Goal: Information Seeking & Learning: Learn about a topic

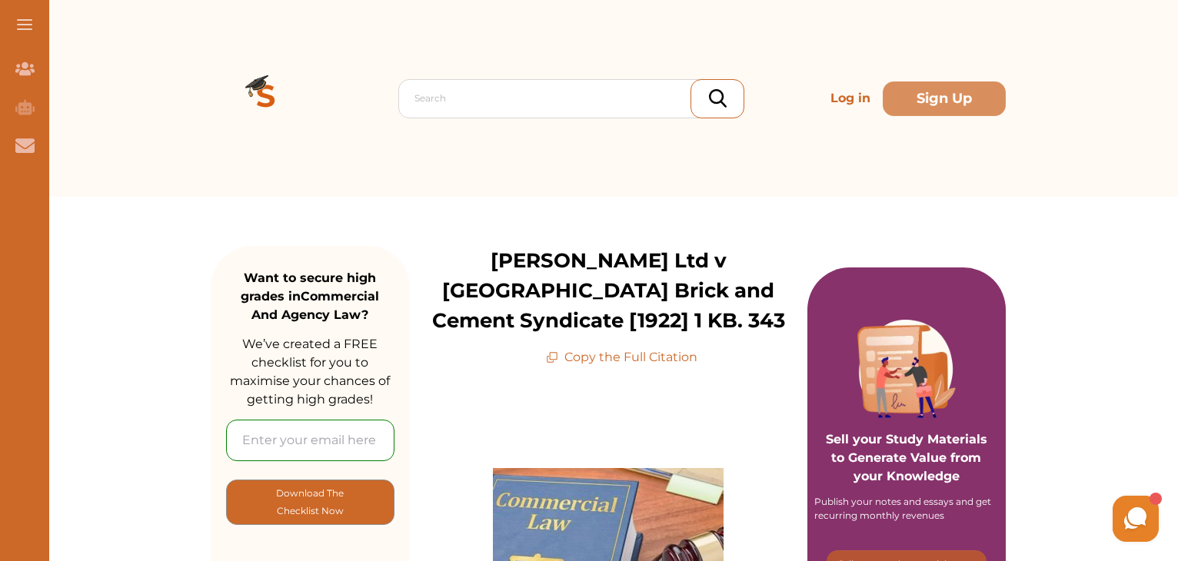
click at [643, 360] on p "Copy the Full Citation" at bounding box center [621, 357] width 151 height 18
click at [649, 358] on p "Copy the Full Citation" at bounding box center [621, 357] width 151 height 18
click at [686, 356] on p "Copy the Full Citation" at bounding box center [621, 357] width 151 height 18
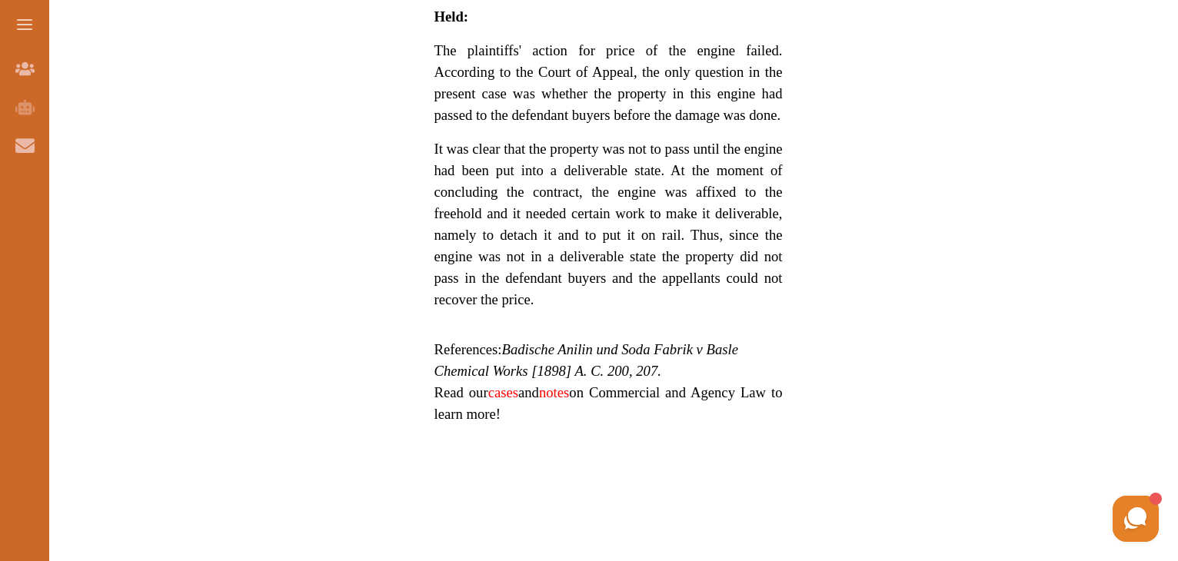
scroll to position [1307, 0]
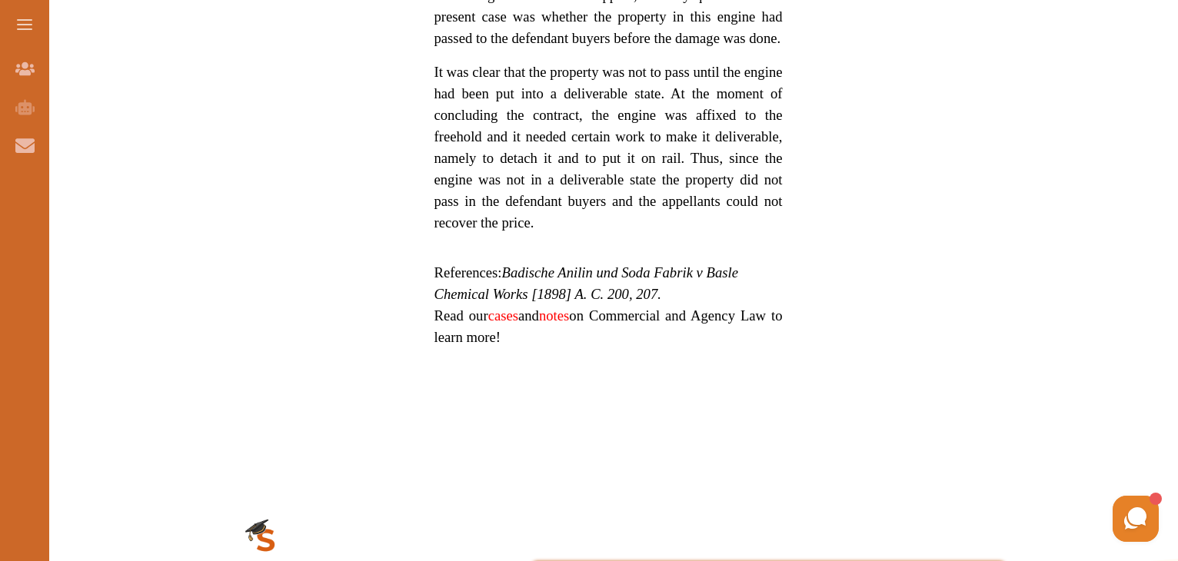
click at [527, 265] on em "Badische Anilin und Soda Fabrik v Basle Chemical Works [1898] A. C. 200, 207." at bounding box center [586, 284] width 304 height 38
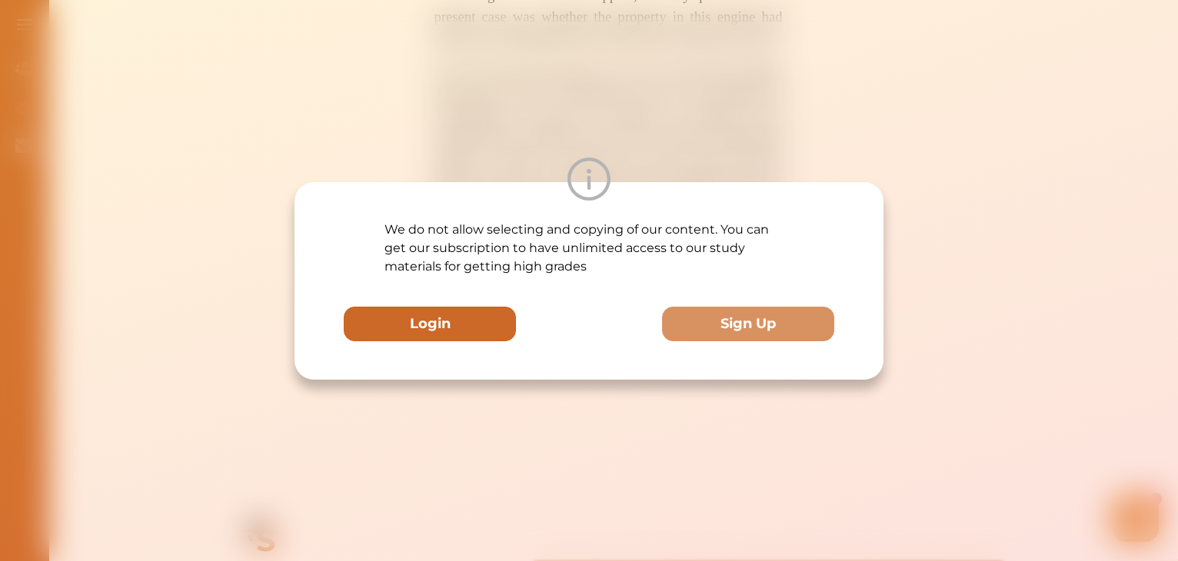
click at [460, 325] on button "Login" at bounding box center [430, 324] width 172 height 35
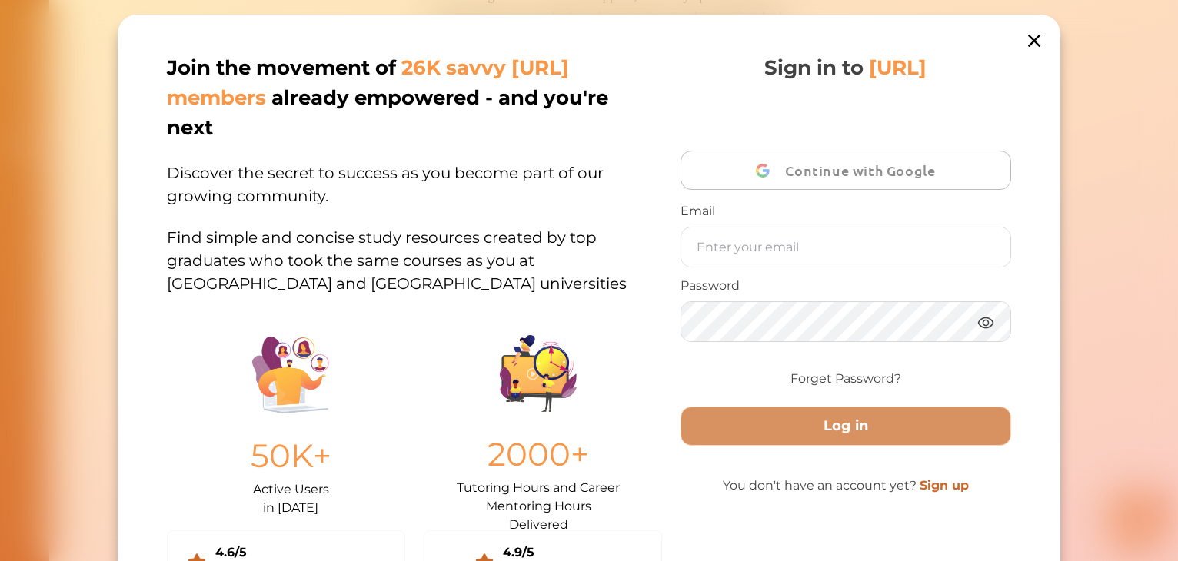
scroll to position [22, 0]
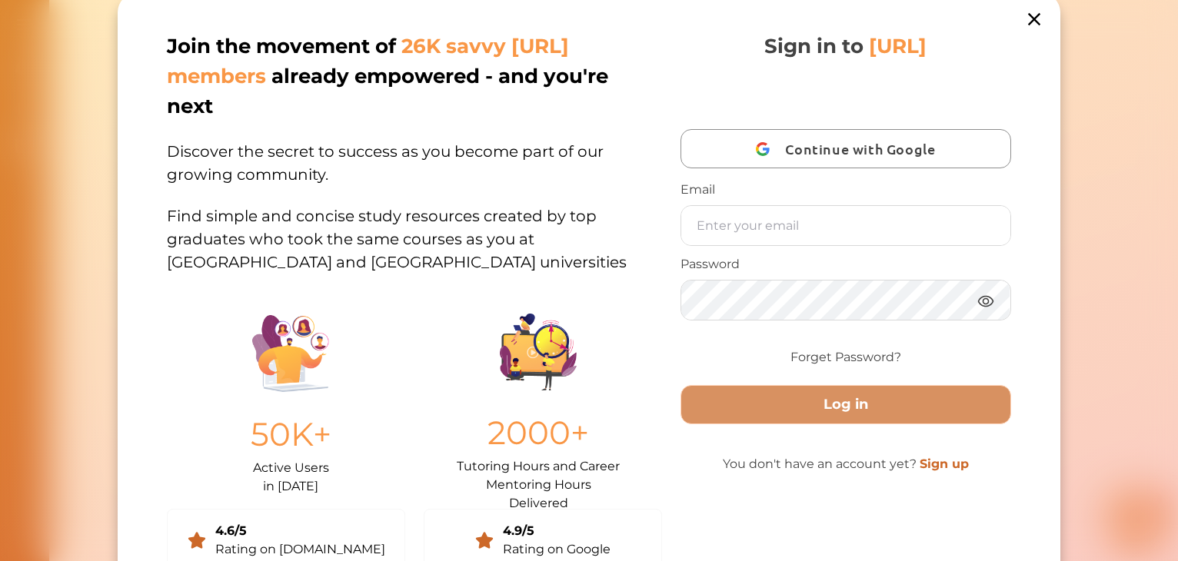
click at [1033, 17] on icon at bounding box center [1034, 19] width 12 height 12
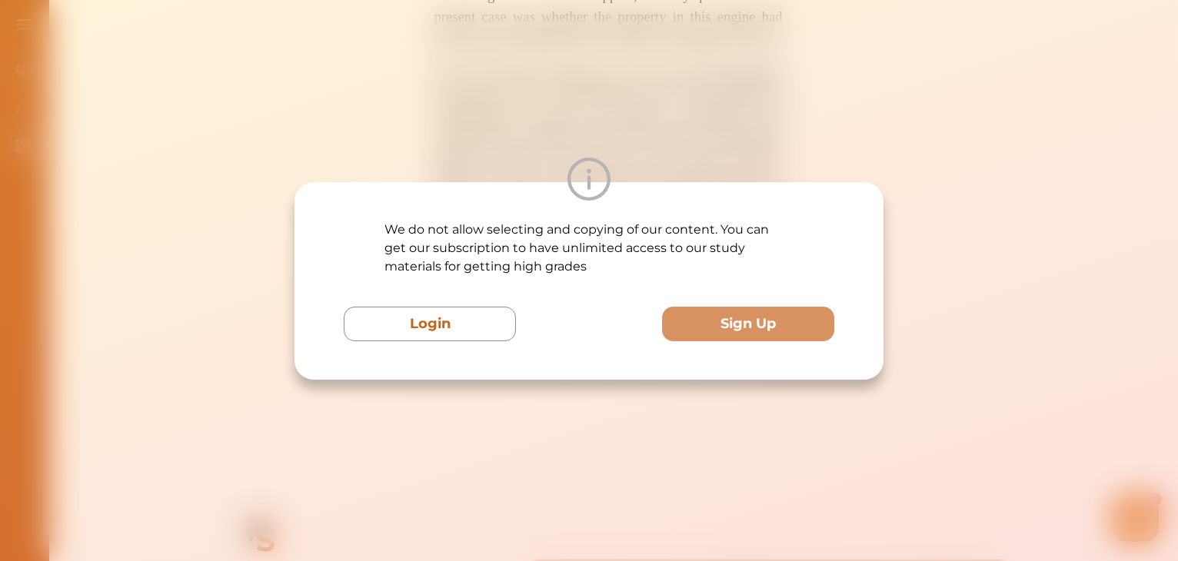
click at [952, 164] on div "We do not allow selecting and copying of our content. You can get our subscript…" at bounding box center [589, 280] width 1178 height 561
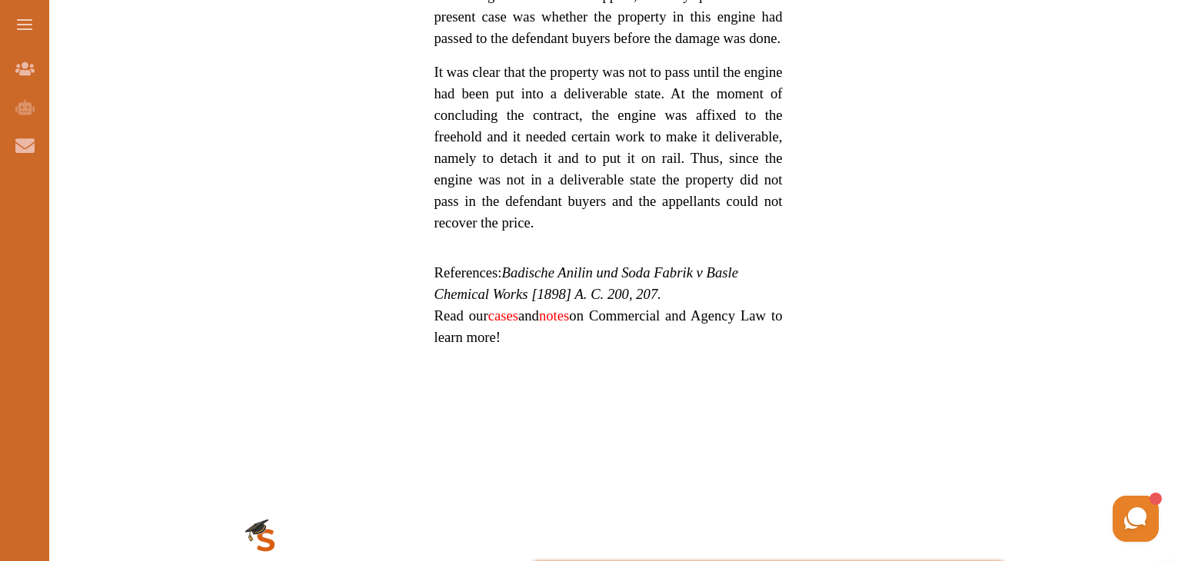
click at [563, 308] on link "notes" at bounding box center [554, 316] width 30 height 16
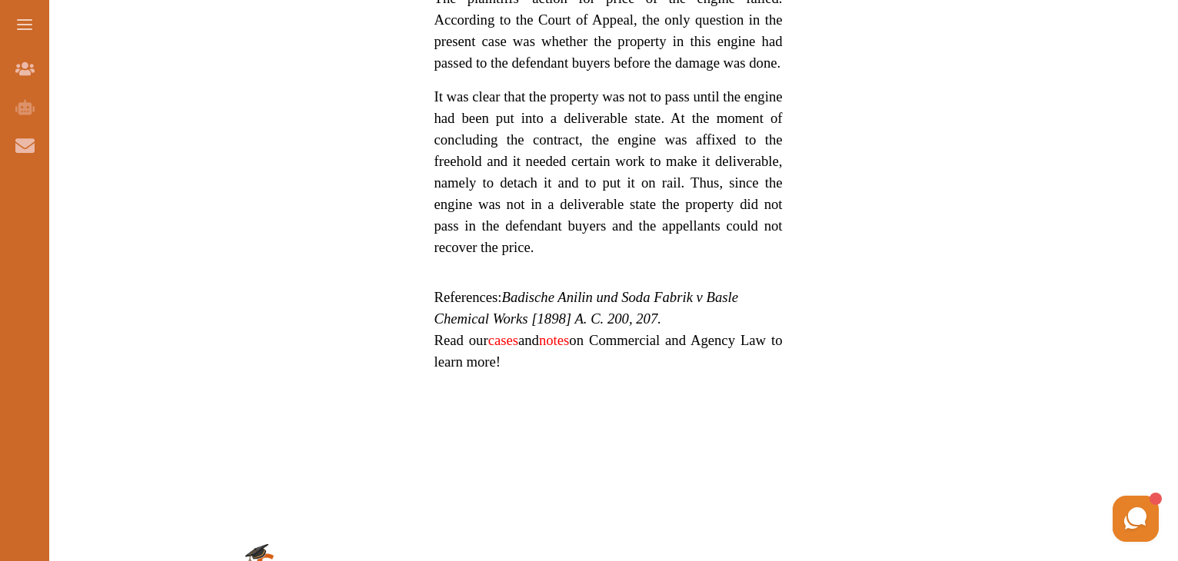
scroll to position [1307, 0]
